Goal: Book appointment/travel/reservation

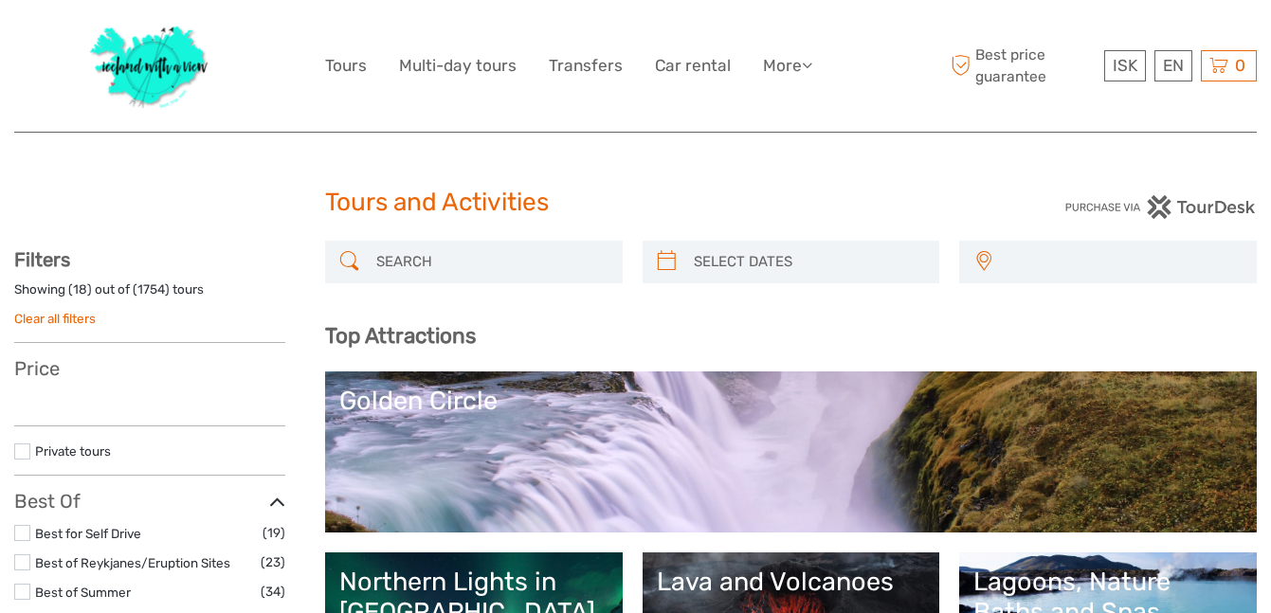
select select
click at [411, 270] on input "search" at bounding box center [491, 262] width 245 height 33
paste input "Stokksnes Beach"
type input "Stokksnes Beach"
select select
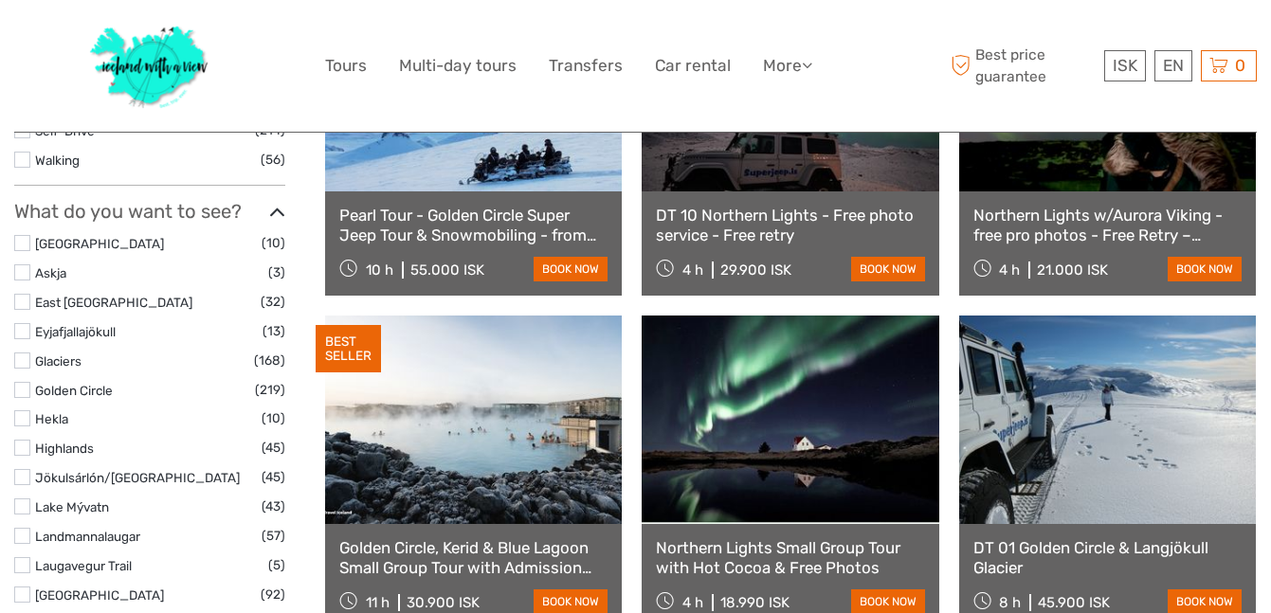
scroll to position [869, 0]
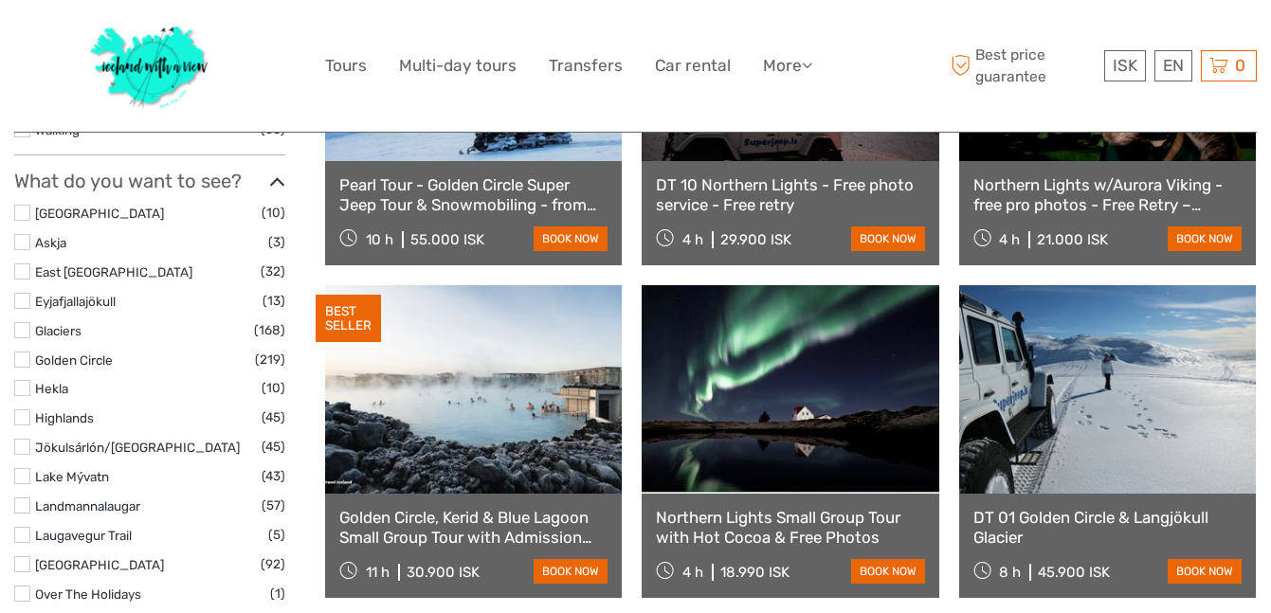
click at [426, 207] on link "Pearl Tour - Golden Circle Super Jeep Tour & Snowmobiling - from [GEOGRAPHIC_DA…" at bounding box center [473, 194] width 268 height 39
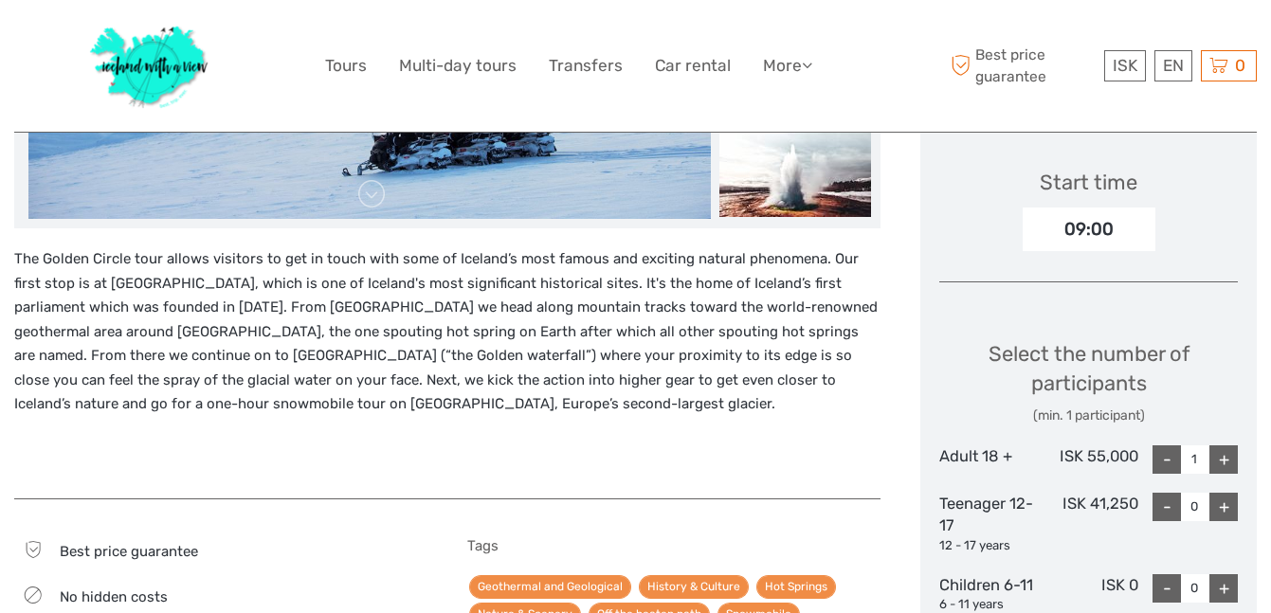
scroll to position [662, 0]
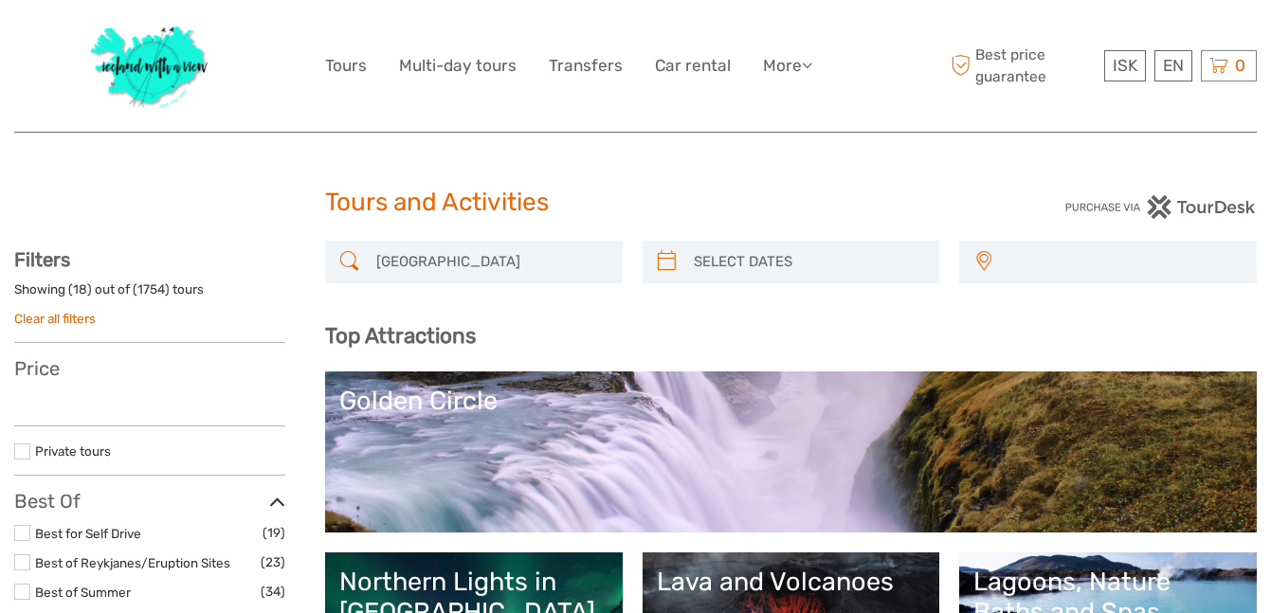
select select
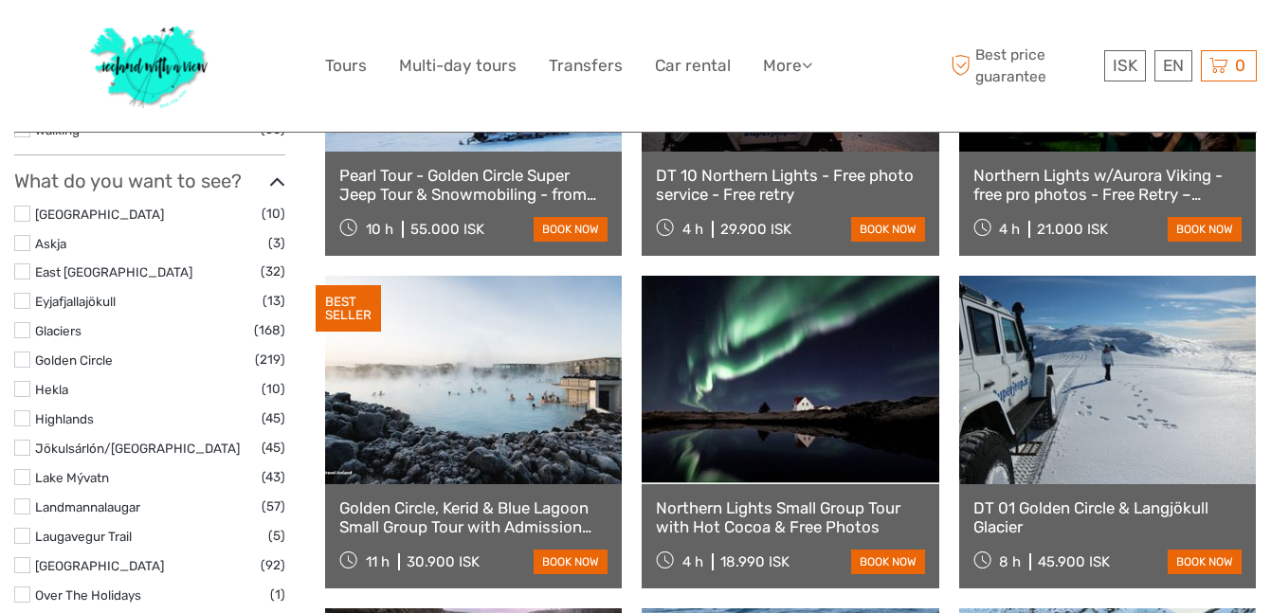
scroll to position [869, 0]
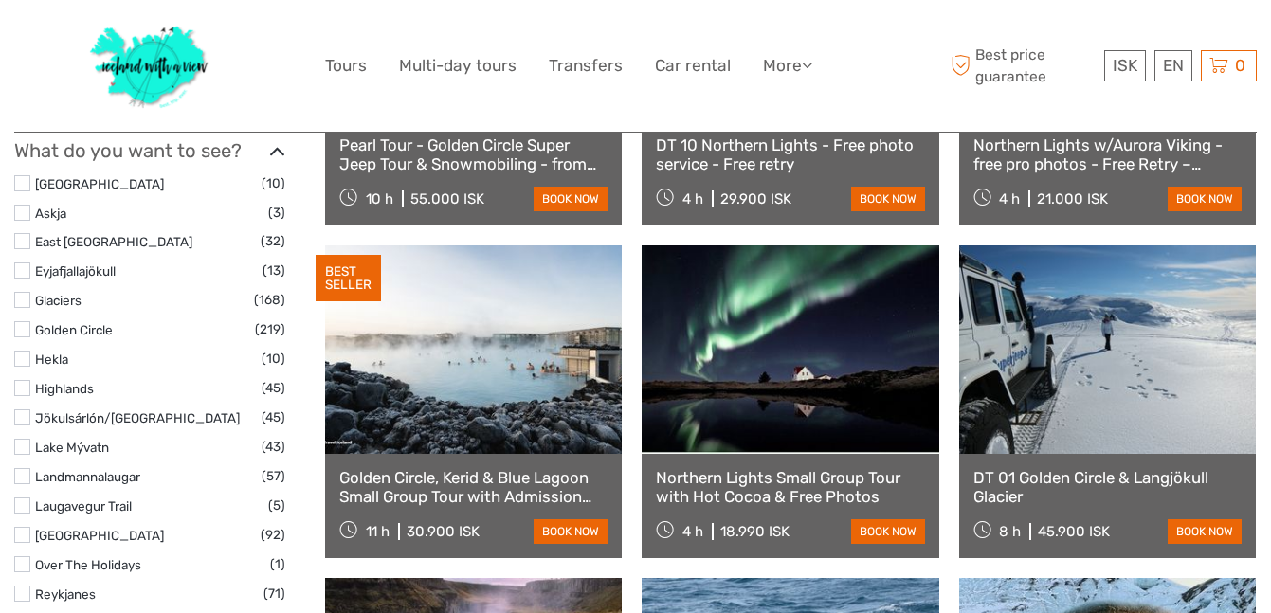
select select
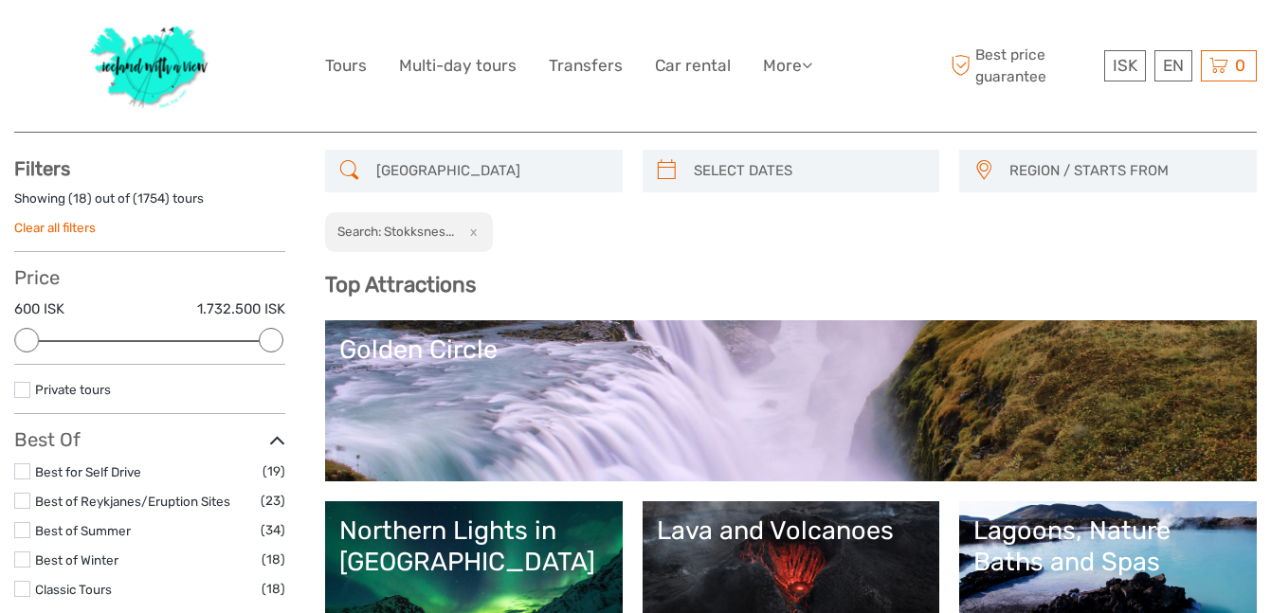
scroll to position [0, 0]
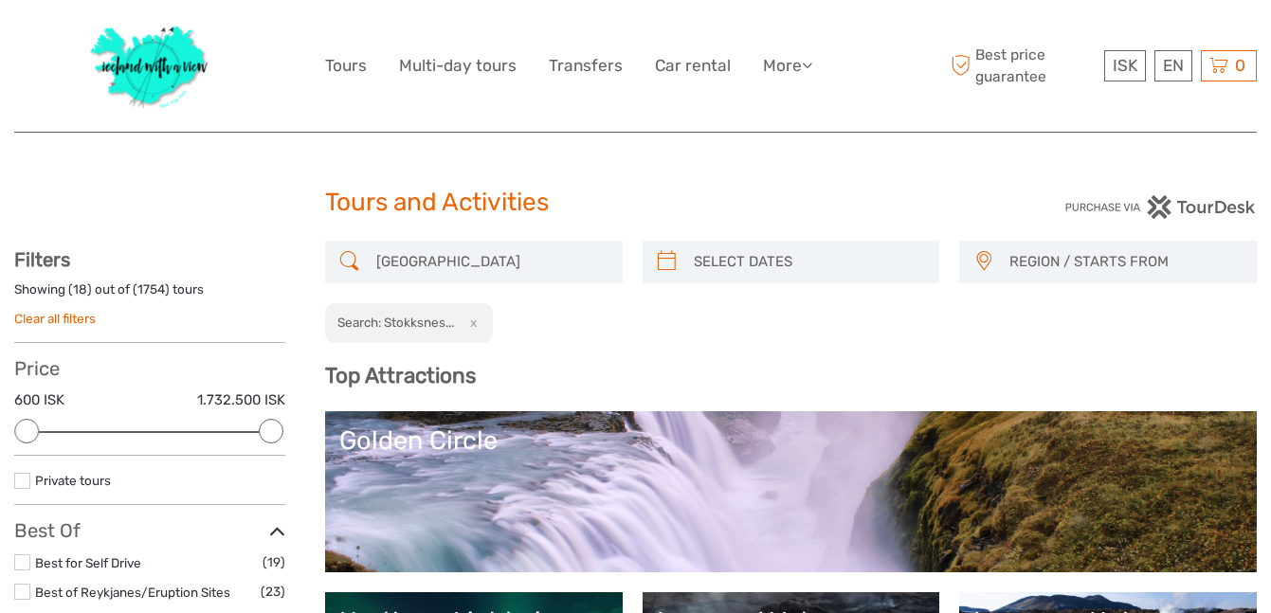
click at [452, 255] on input "Stokksnes Beach" at bounding box center [491, 262] width 245 height 33
paste input "[GEOGRAPHIC_DATA]"
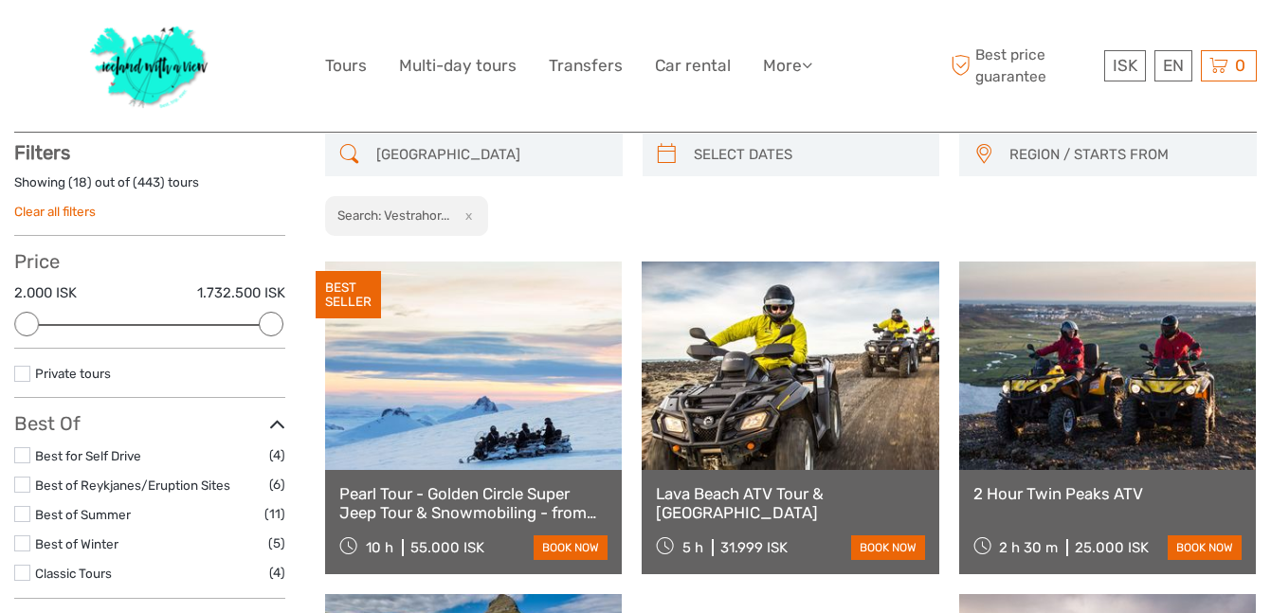
scroll to position [107, 0]
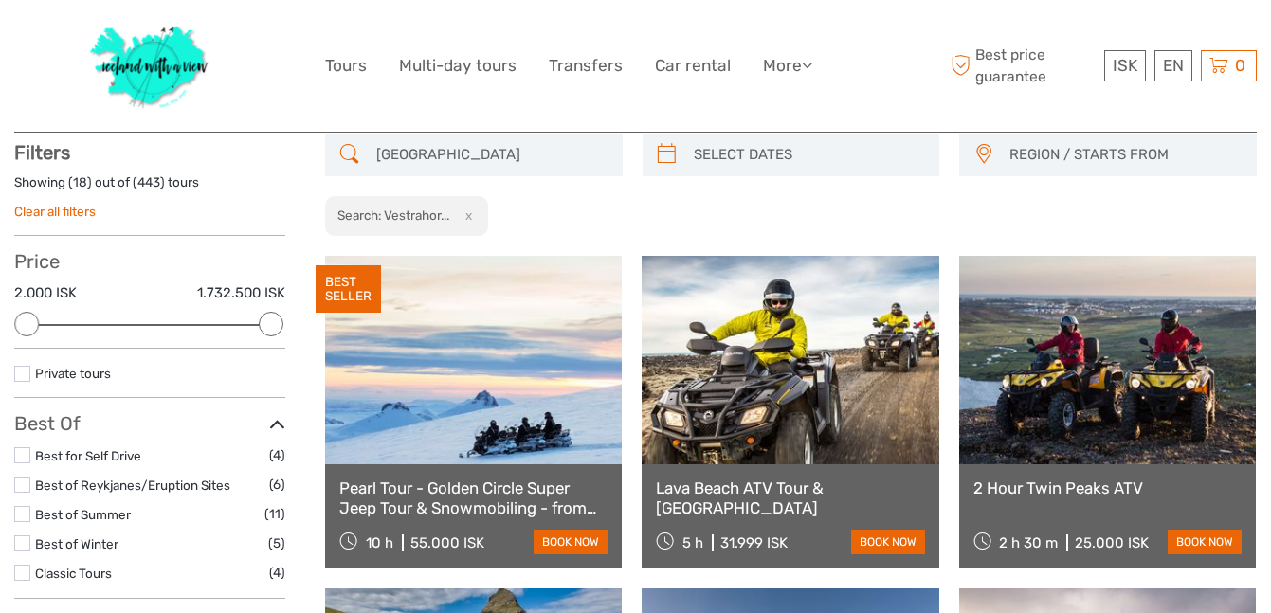
type input "[GEOGRAPHIC_DATA]"
click at [788, 493] on link "Lava Beach ATV Tour & [GEOGRAPHIC_DATA]" at bounding box center [790, 498] width 268 height 39
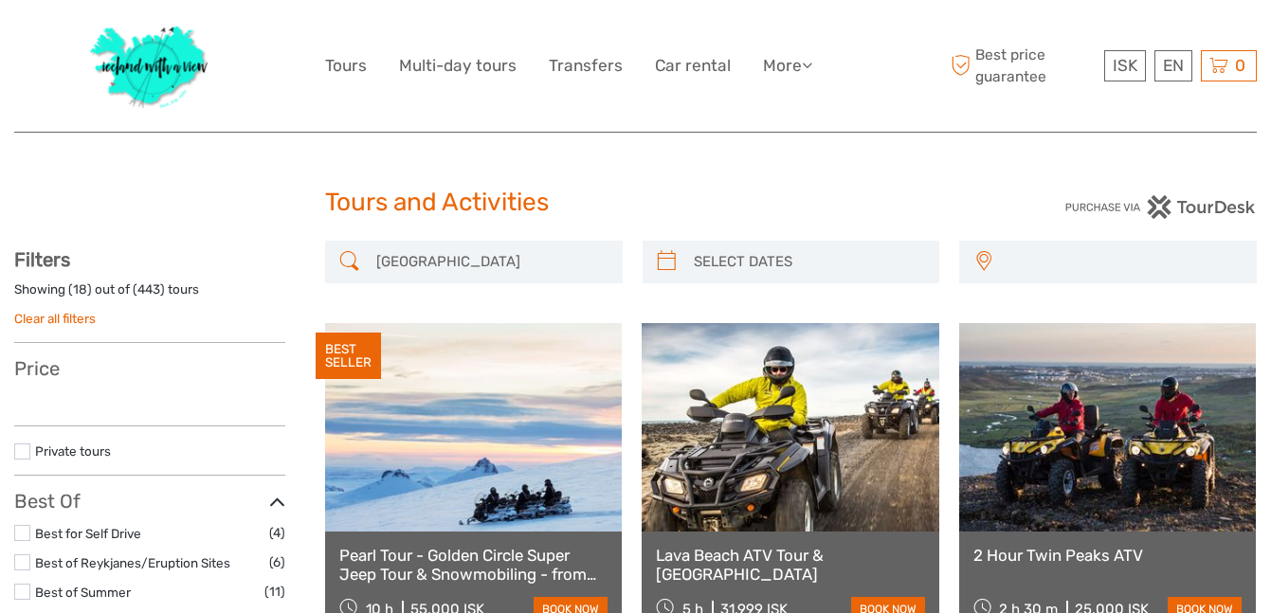
select select
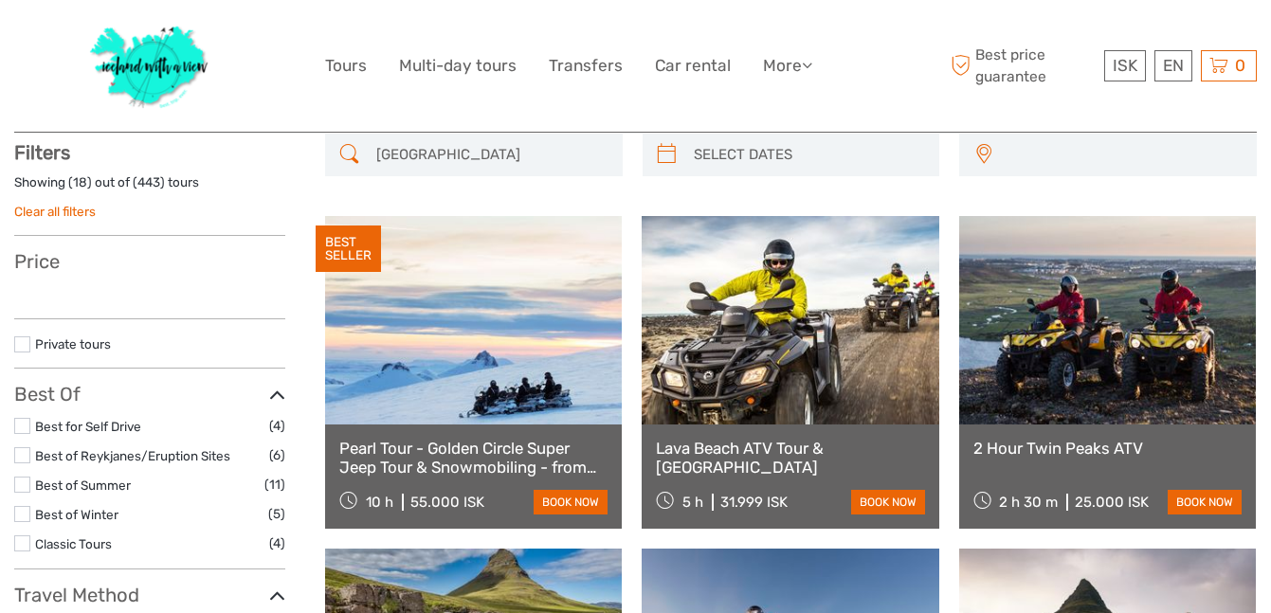
select select
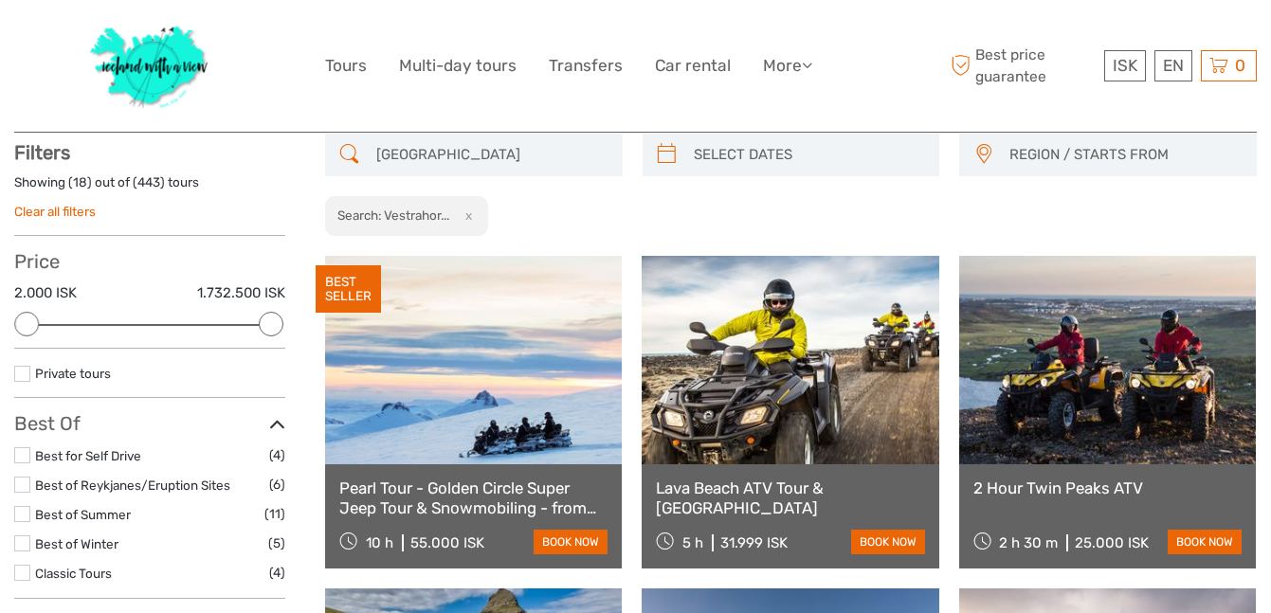
scroll to position [0, 0]
click at [1081, 452] on link at bounding box center [1108, 360] width 297 height 209
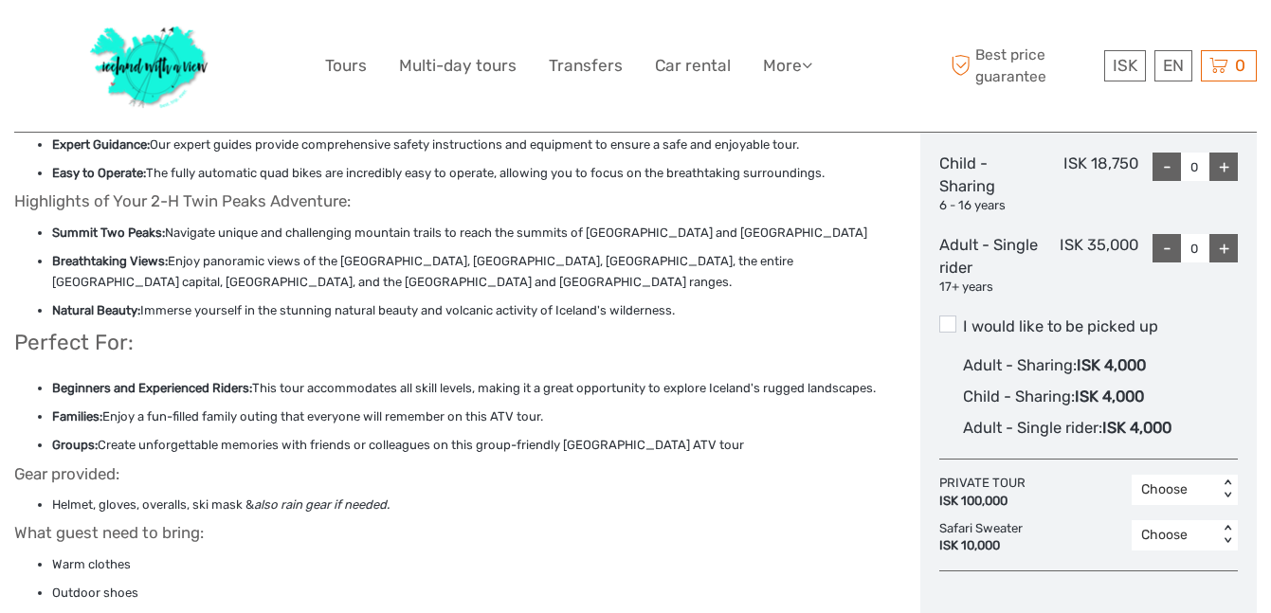
scroll to position [1015, 0]
